Goal: Check status

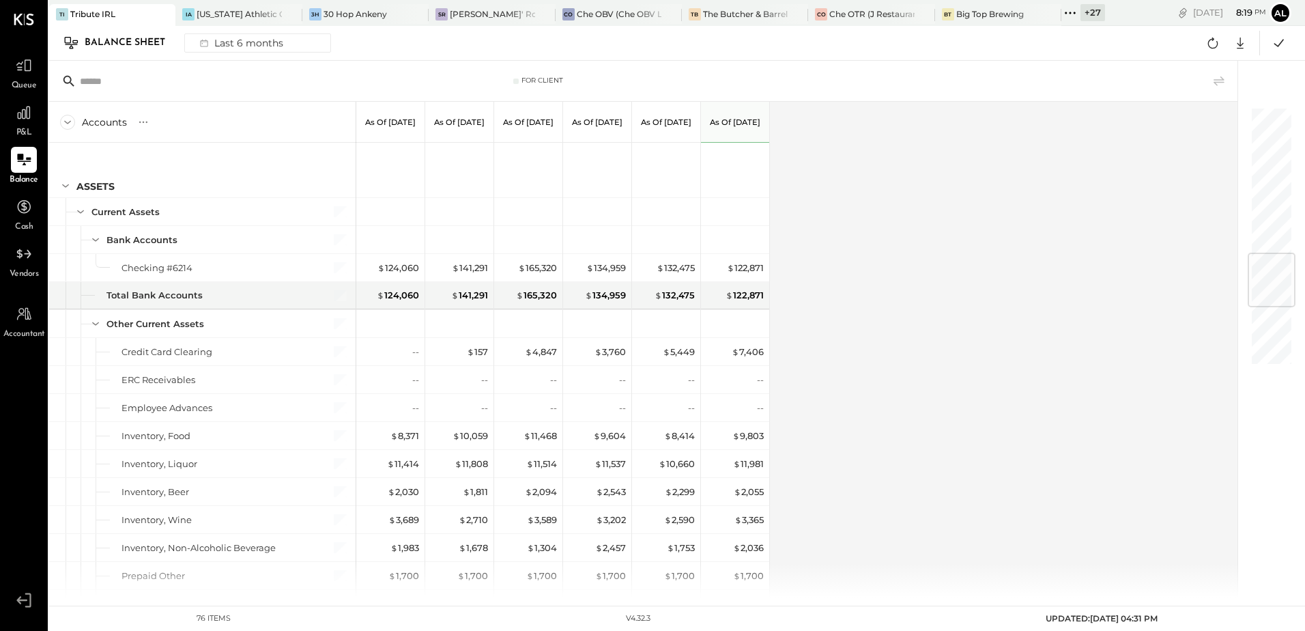
scroll to position [1226, 0]
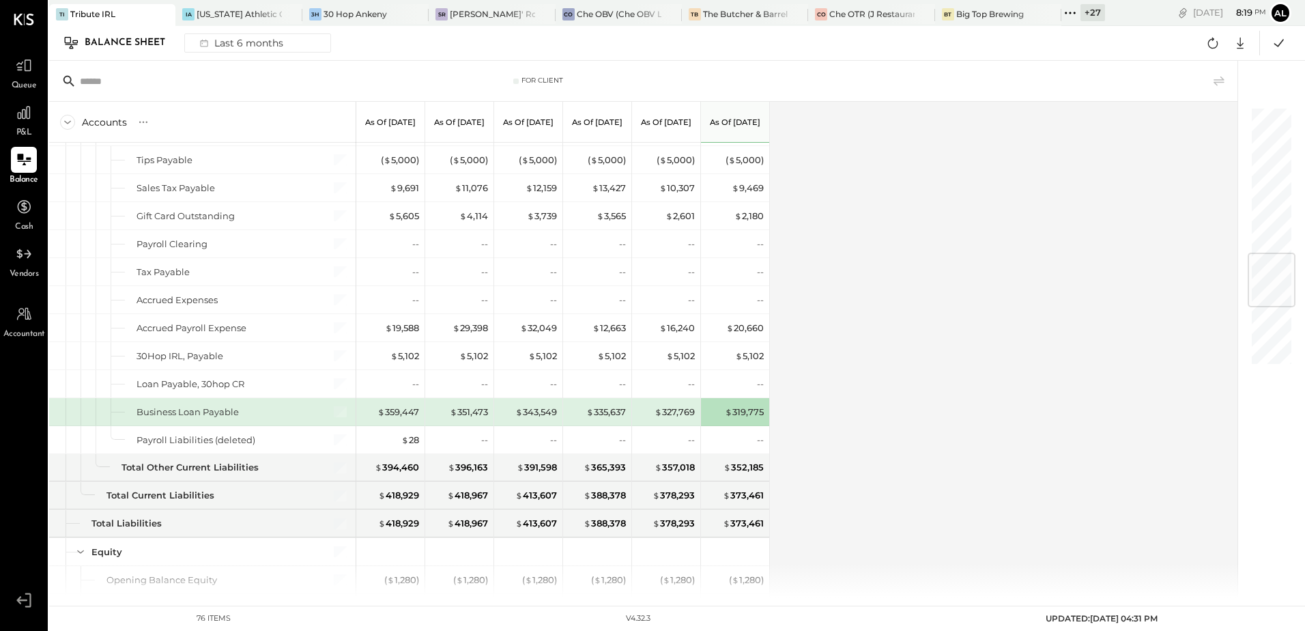
click at [12, 82] on span "Queue" at bounding box center [24, 86] width 25 height 12
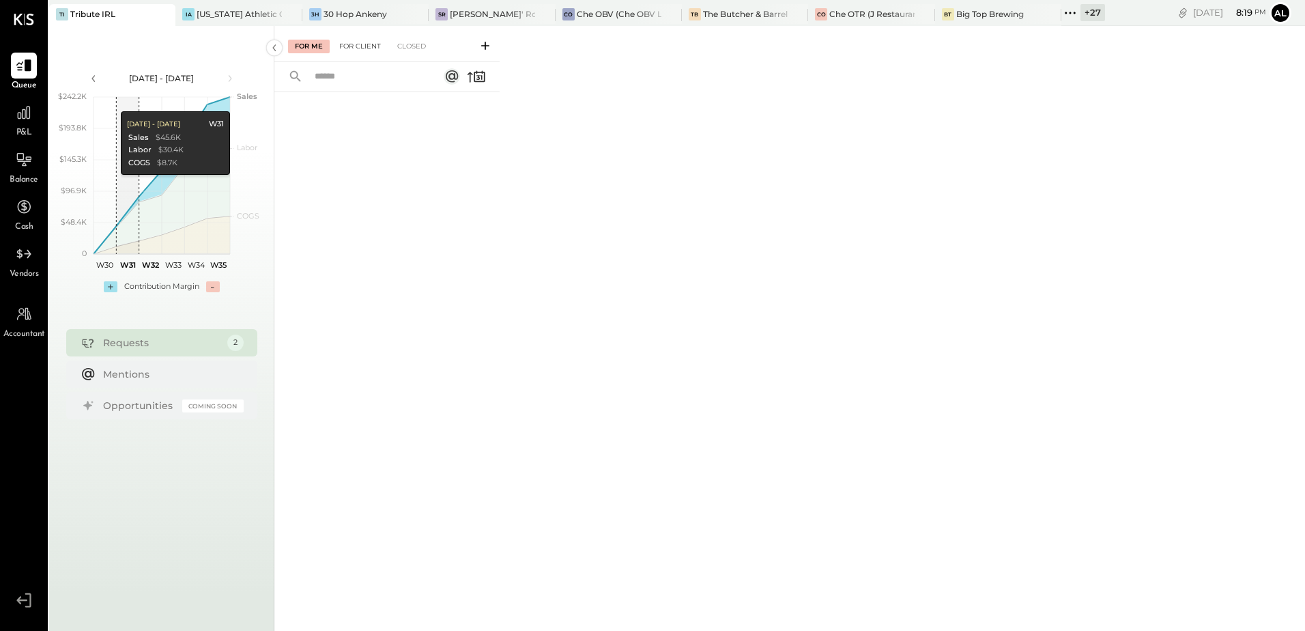
click at [366, 49] on div "For Client" at bounding box center [359, 47] width 55 height 14
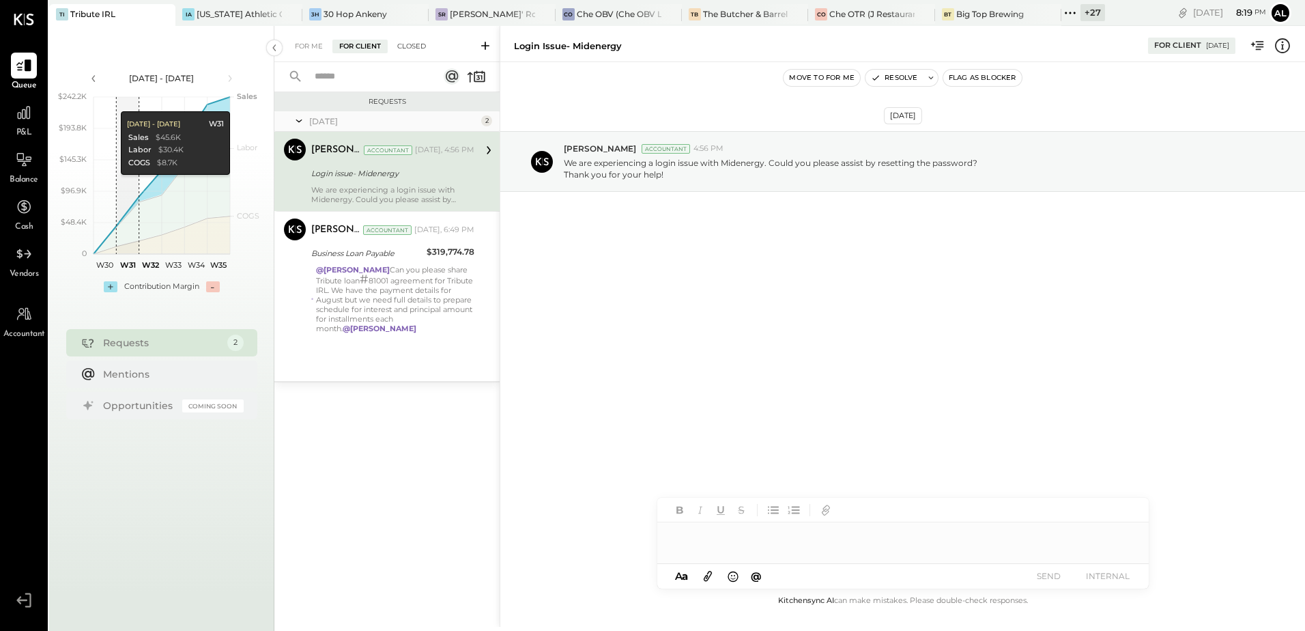
click at [419, 42] on div "Closed" at bounding box center [411, 47] width 42 height 14
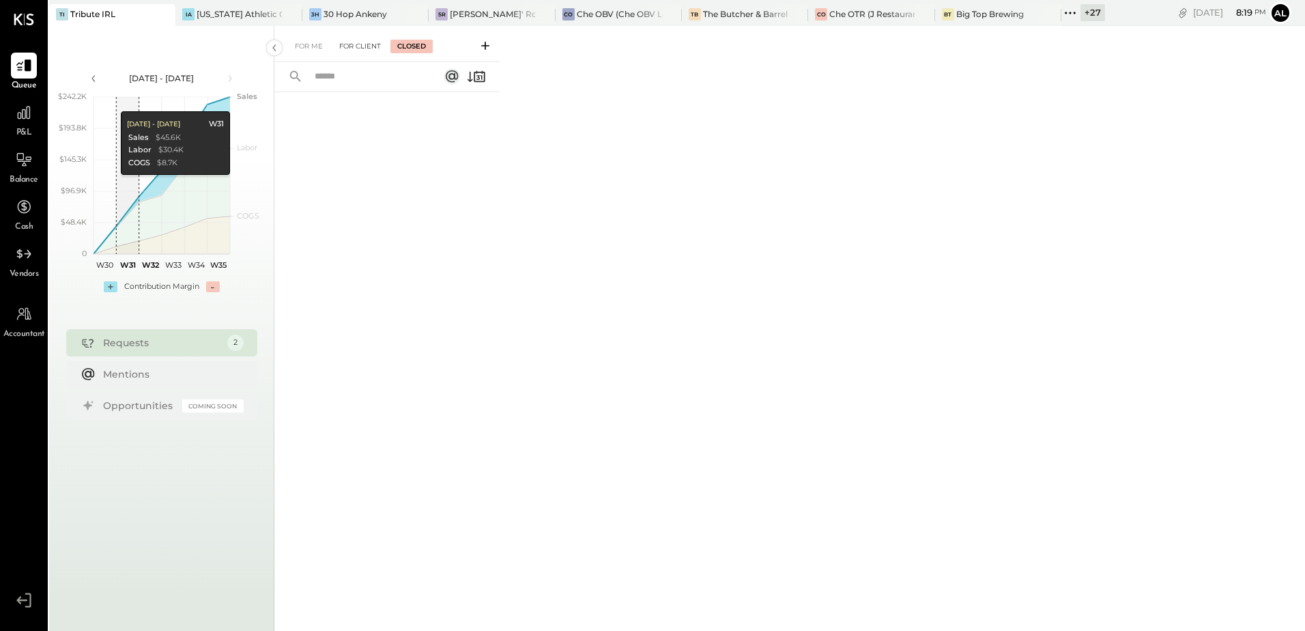
click at [367, 45] on div "For Client" at bounding box center [359, 47] width 55 height 14
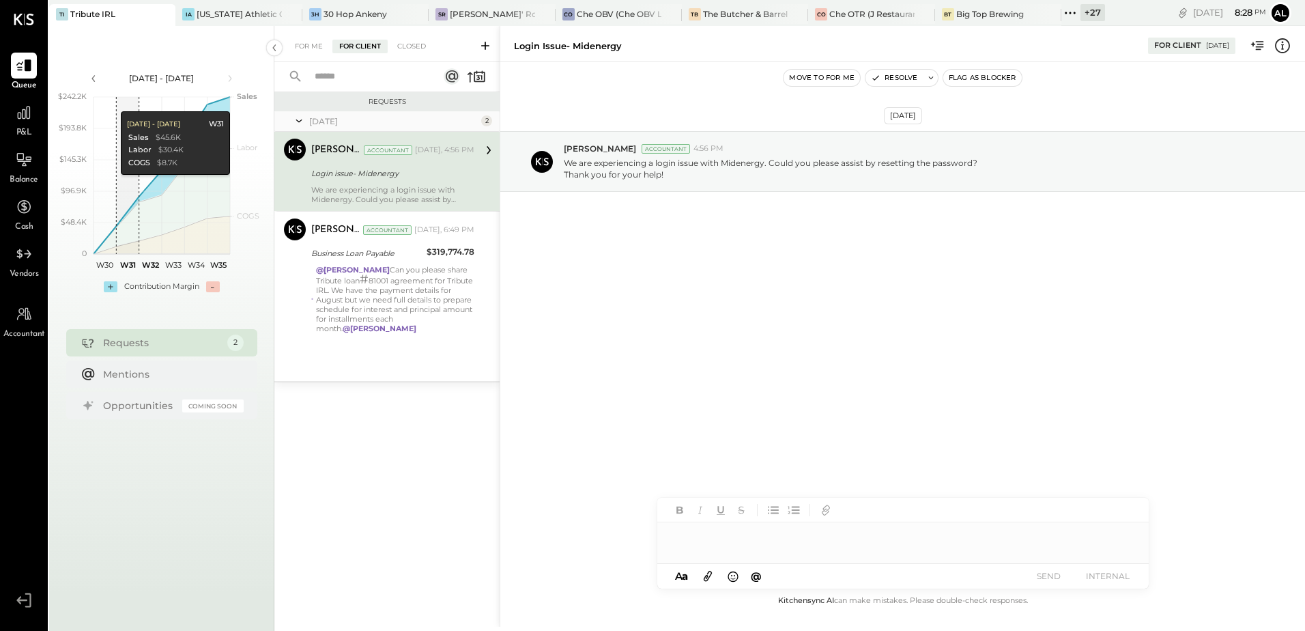
click at [1071, 18] on icon at bounding box center [1070, 13] width 18 height 18
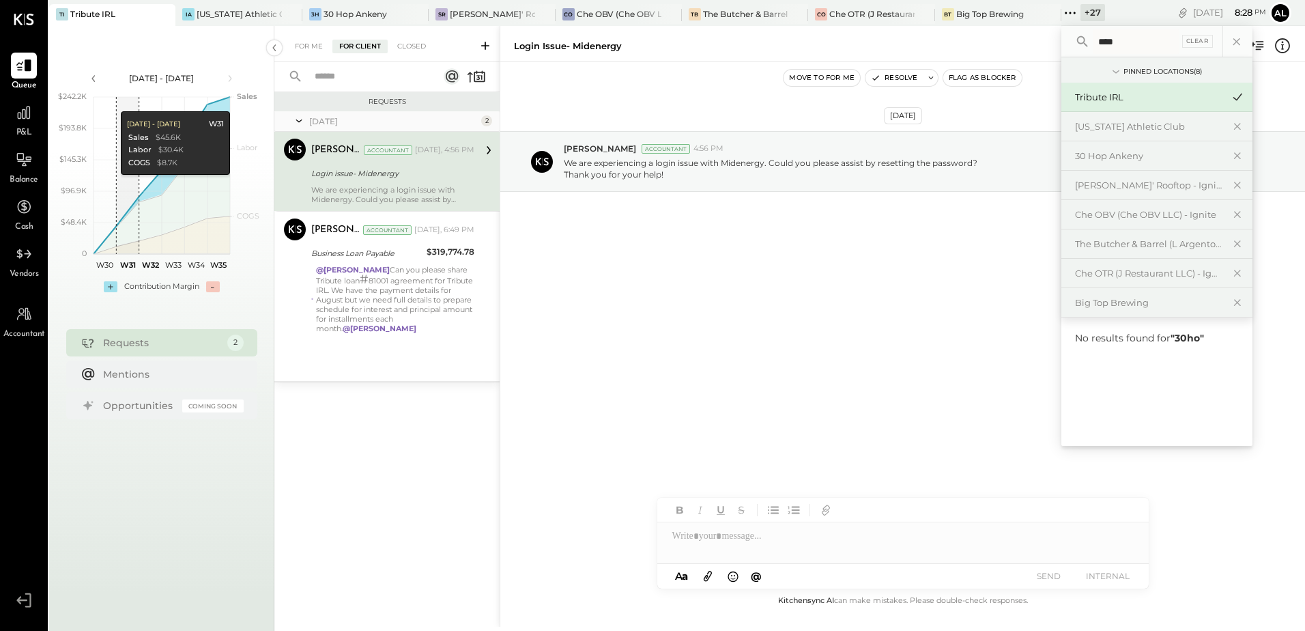
type input "*****"
click at [932, 311] on div "[DATE] [PERSON_NAME] Accountant 4:56 PM We are experiencing a login issue with …" at bounding box center [902, 327] width 805 height 530
